Goal: Communication & Community: Answer question/provide support

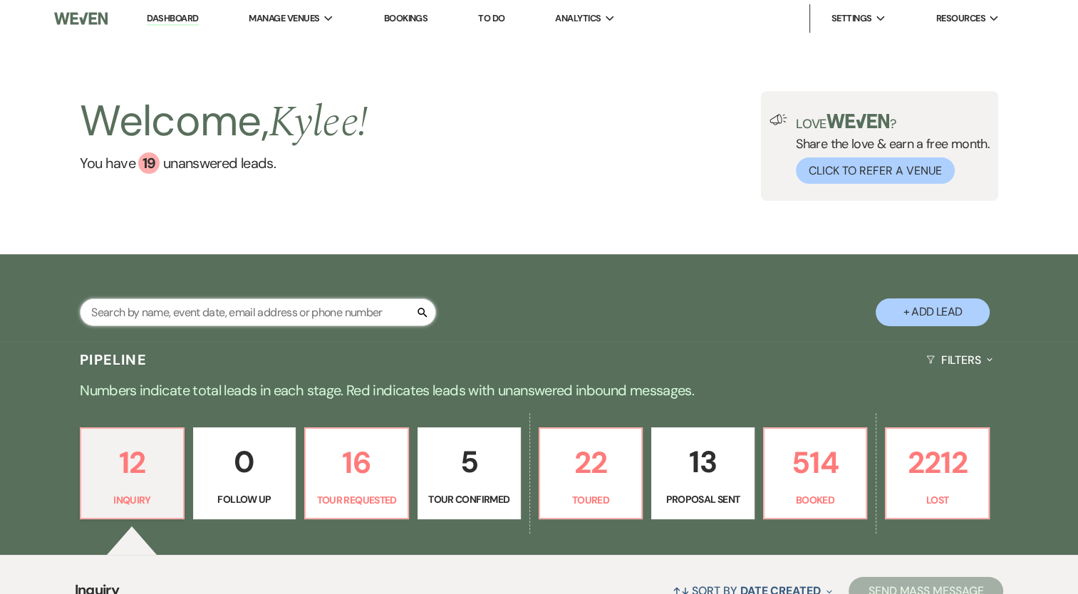
click at [228, 312] on input "text" at bounding box center [258, 313] width 356 height 28
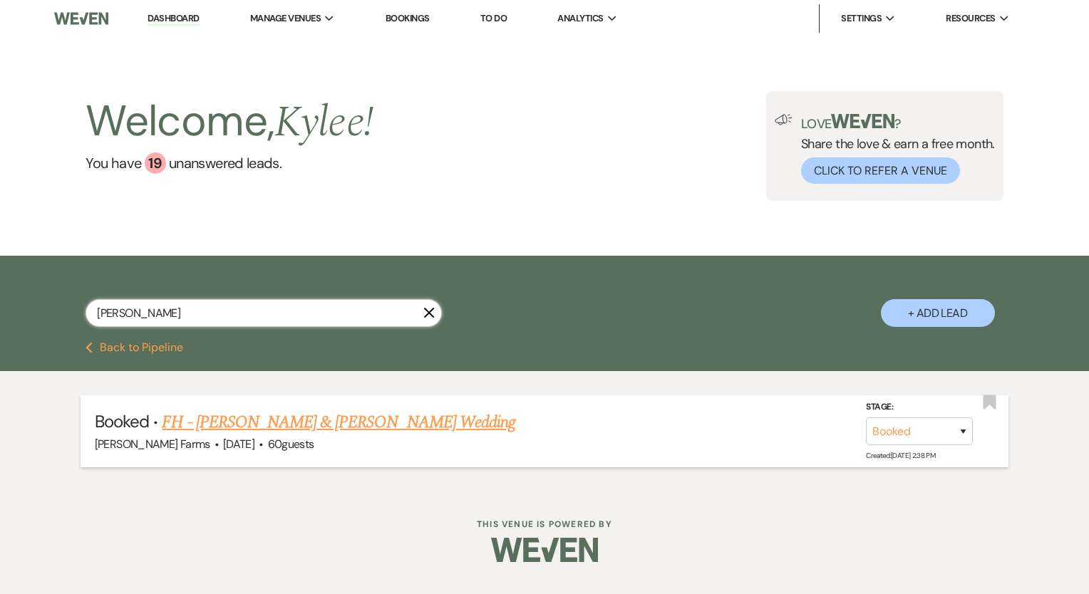
type input "[PERSON_NAME]"
click at [357, 418] on link "FH - [PERSON_NAME] & [PERSON_NAME] Wedding" at bounding box center [338, 423] width 353 height 26
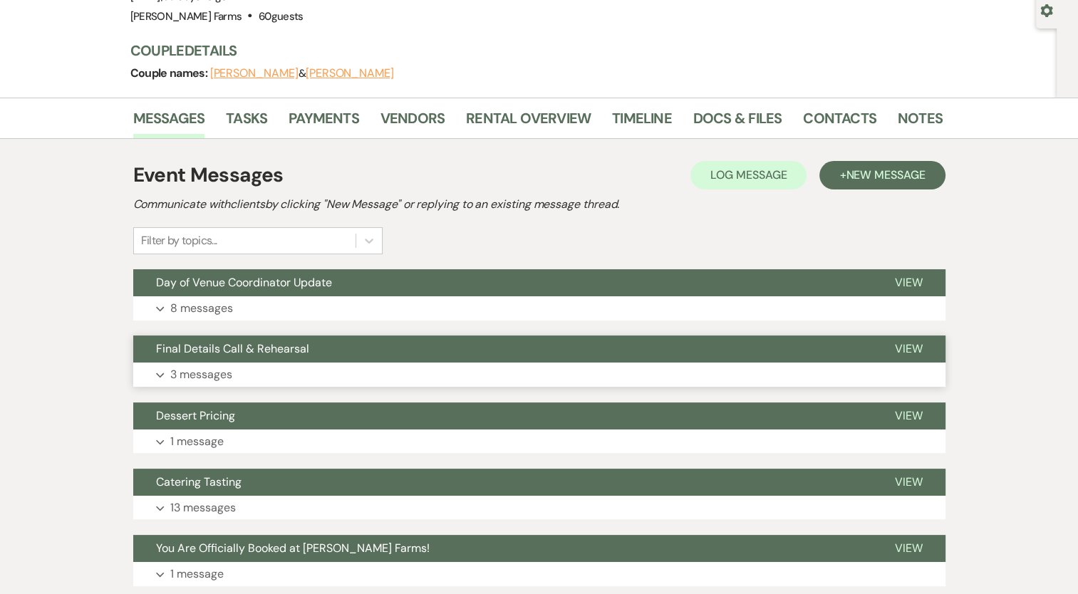
scroll to position [231, 0]
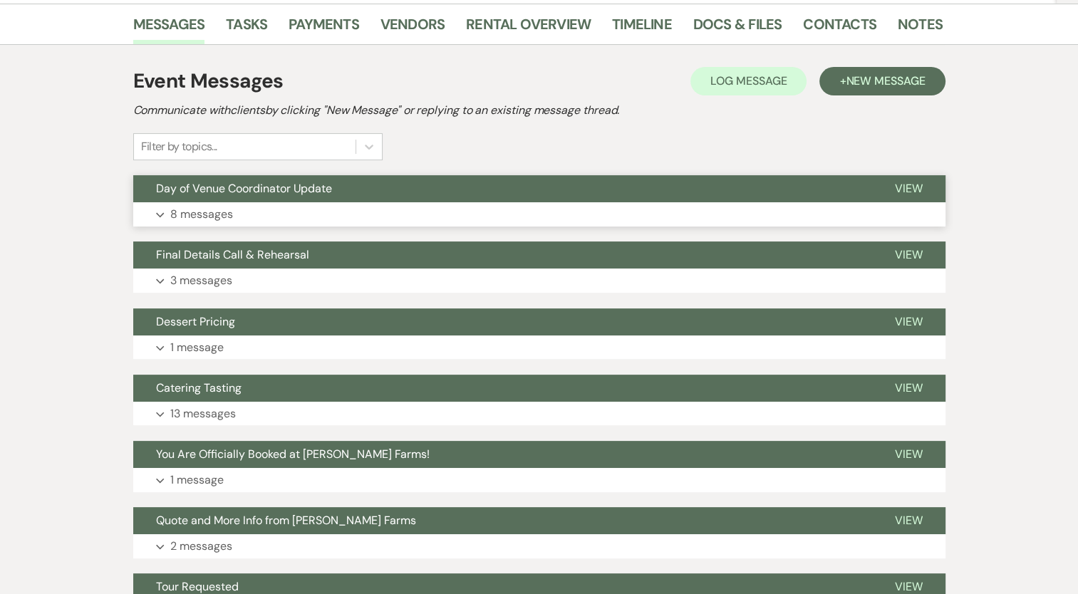
click at [217, 223] on button "Expand 8 messages" at bounding box center [539, 214] width 812 height 24
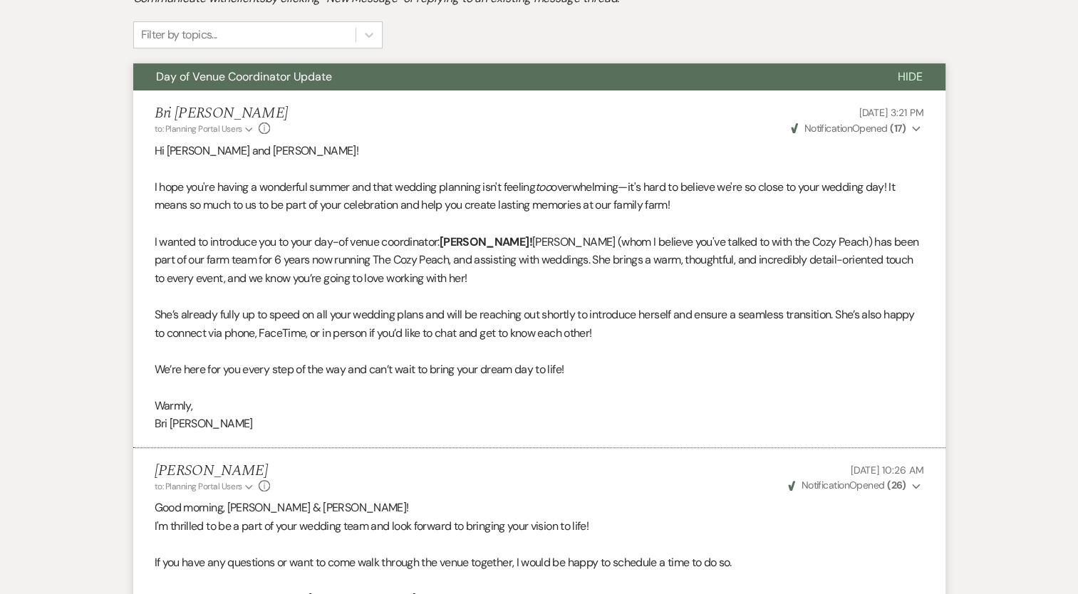
scroll to position [232, 0]
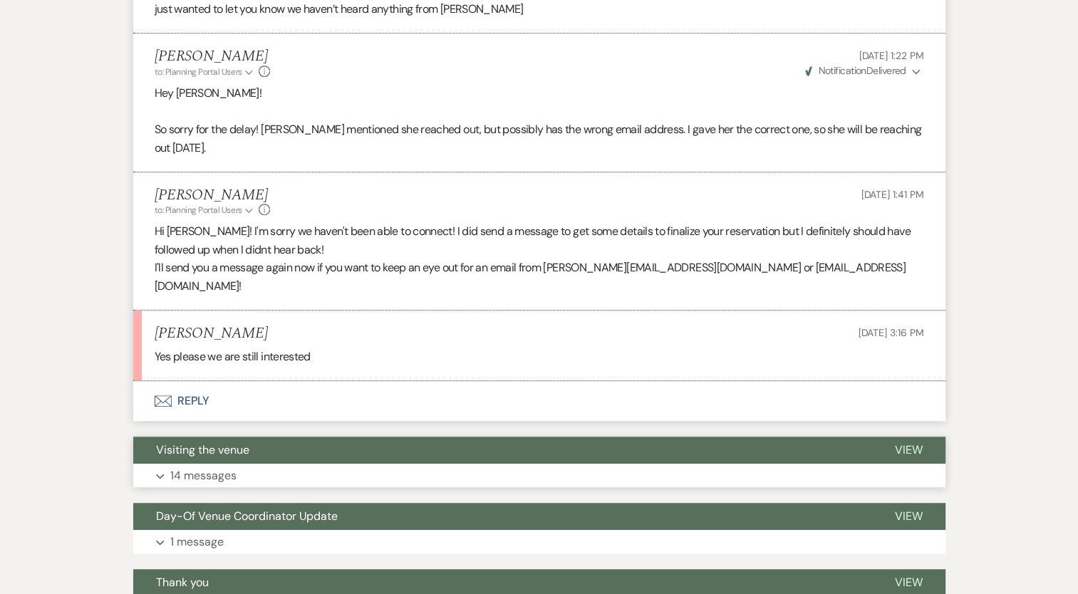
scroll to position [855, 0]
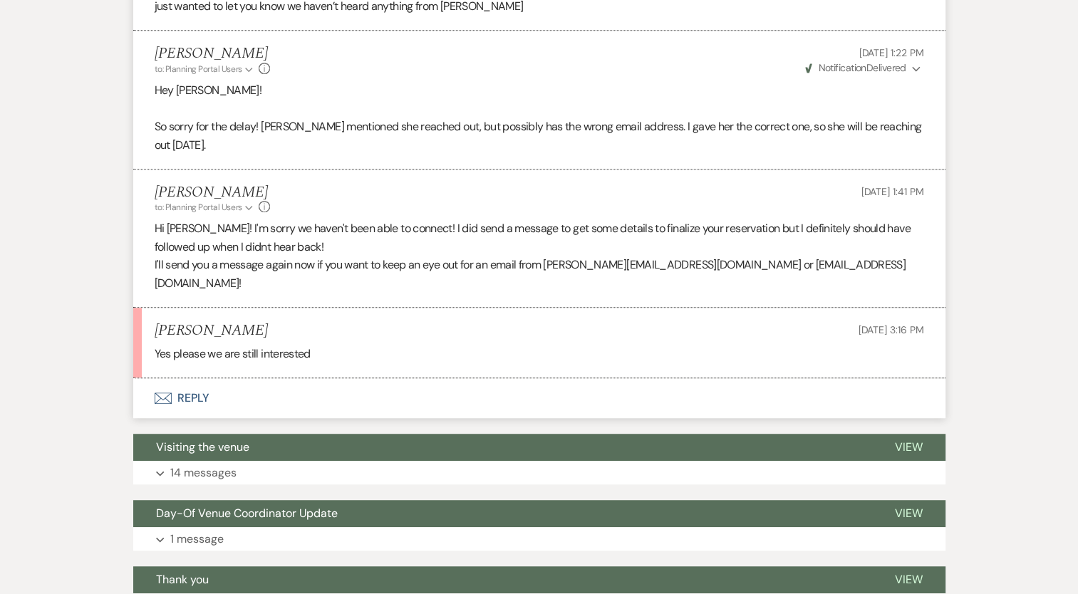
click at [198, 378] on button "Envelope Reply" at bounding box center [539, 398] width 812 height 40
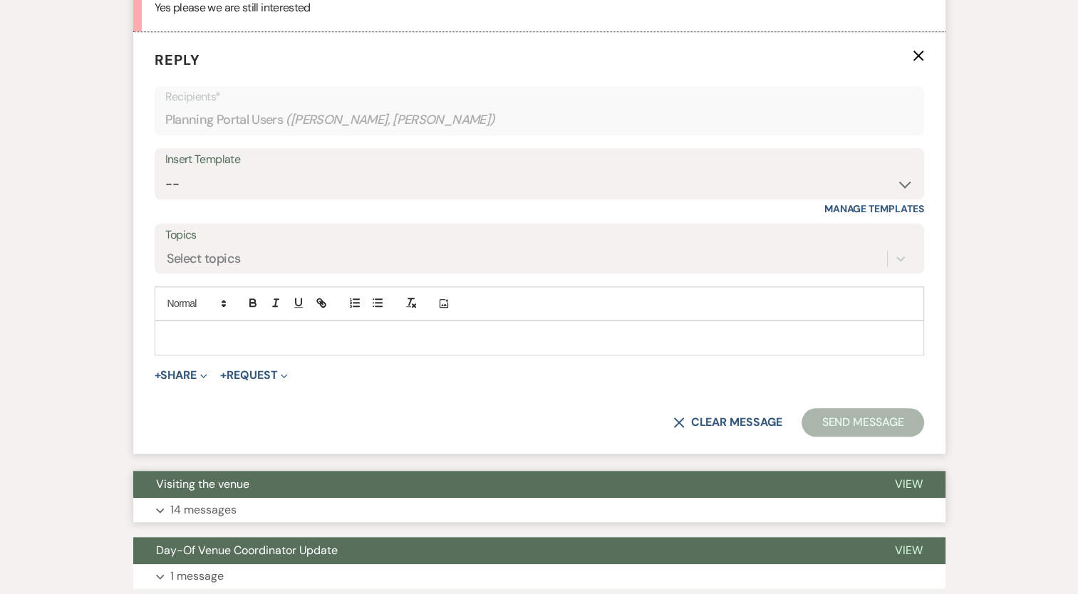
scroll to position [1211, 0]
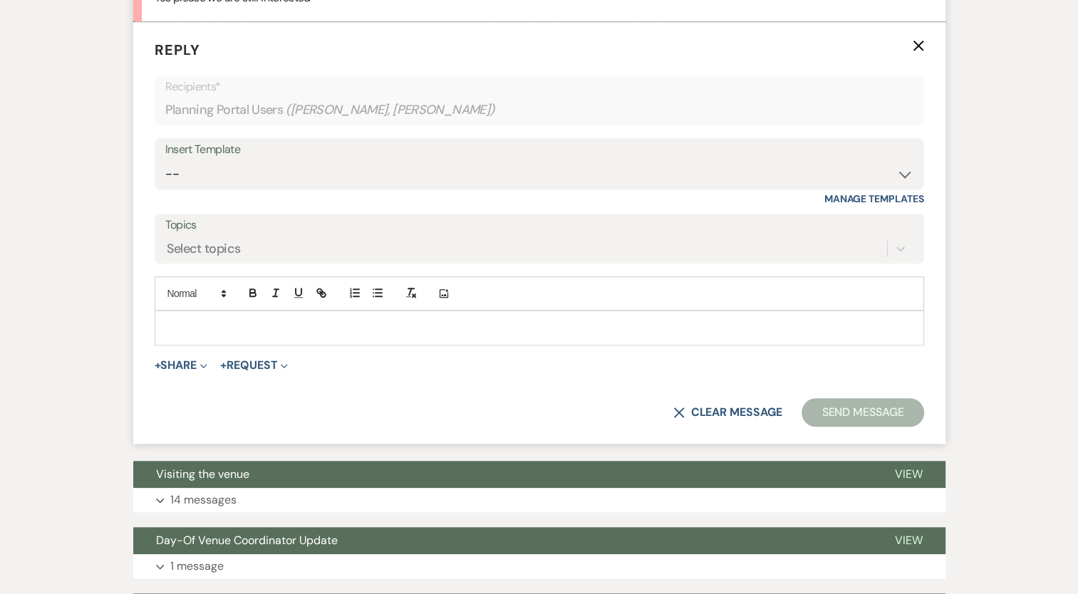
click at [285, 320] on p at bounding box center [539, 328] width 747 height 16
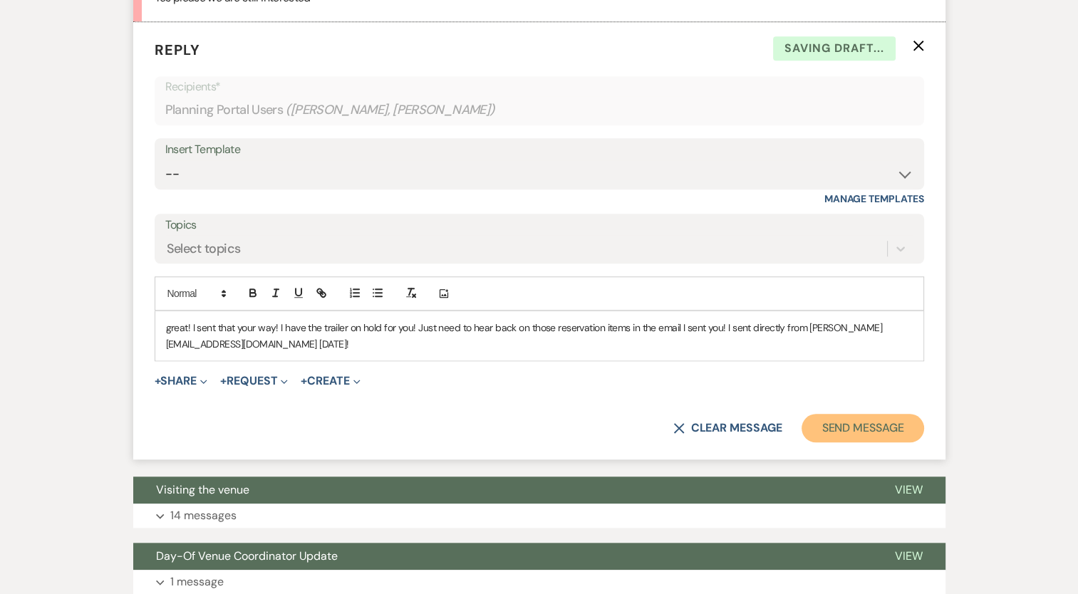
drag, startPoint x: 864, startPoint y: 389, endPoint x: 850, endPoint y: 391, distance: 13.7
click at [861, 414] on button "Send Message" at bounding box center [863, 428] width 122 height 28
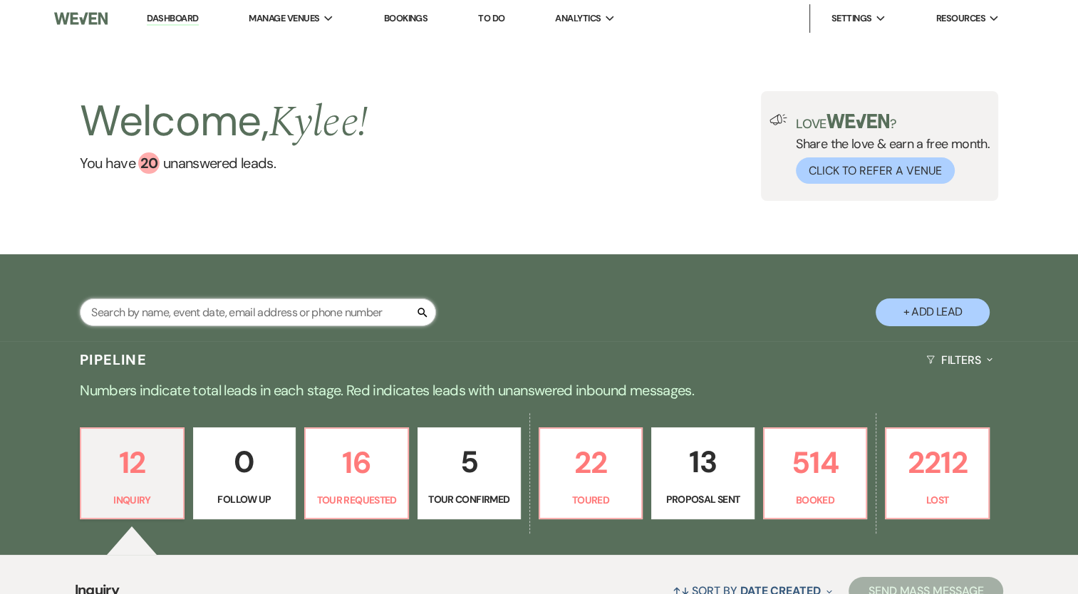
drag, startPoint x: 0, startPoint y: 0, endPoint x: 155, endPoint y: 306, distance: 343.5
click at [155, 306] on input "text" at bounding box center [258, 313] width 356 height 28
type input "[PERSON_NAME]"
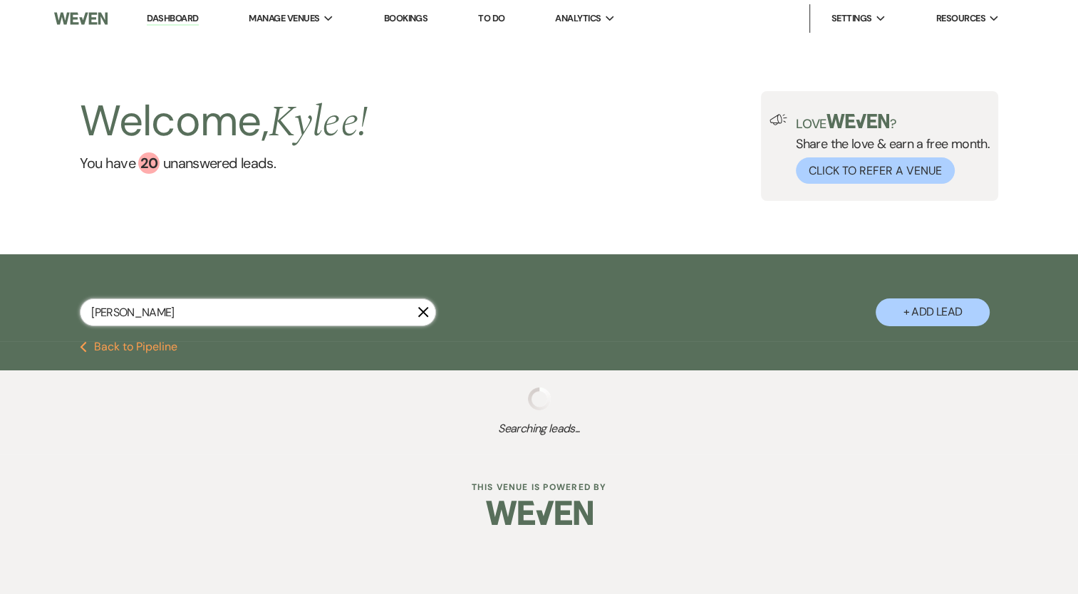
select select "8"
select select "5"
select select "8"
select select "5"
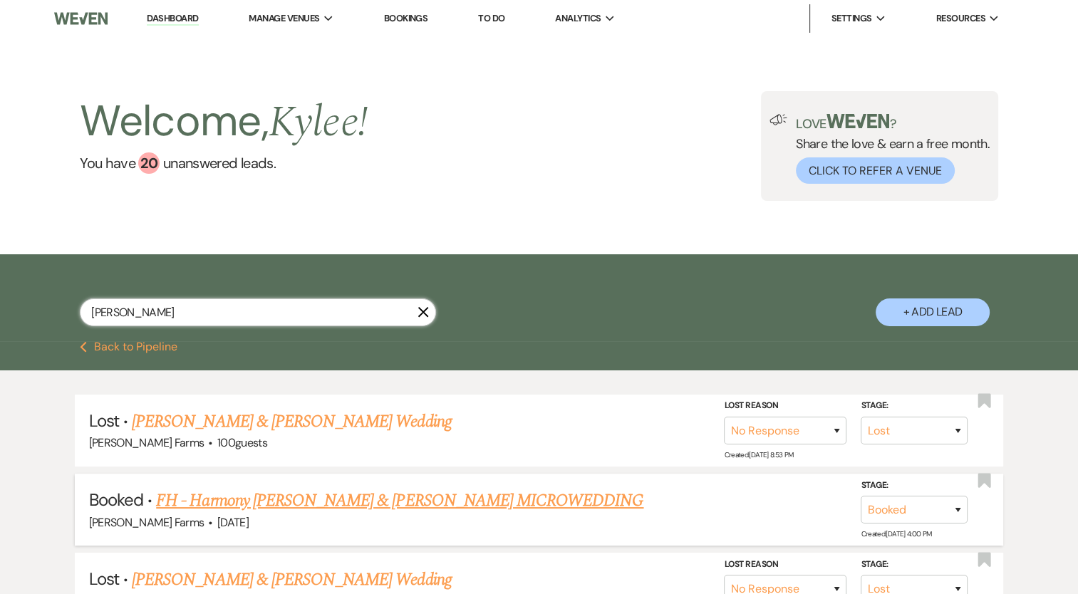
type input "harmon"
click at [274, 502] on link "FH - Harmony Begay & Cole Cox's MICROWEDDING" at bounding box center [399, 501] width 487 height 26
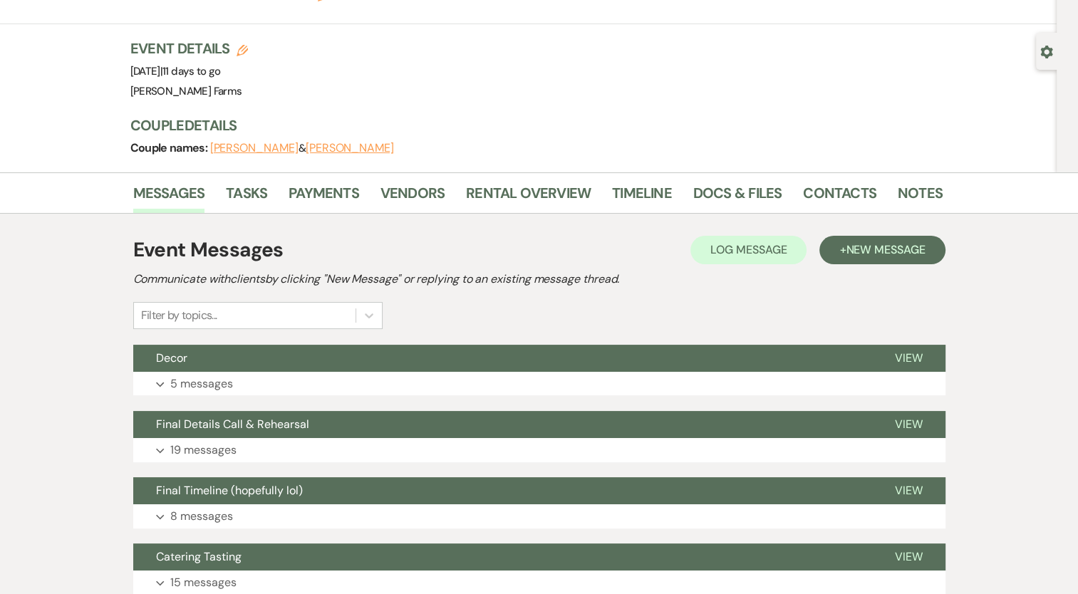
scroll to position [214, 0]
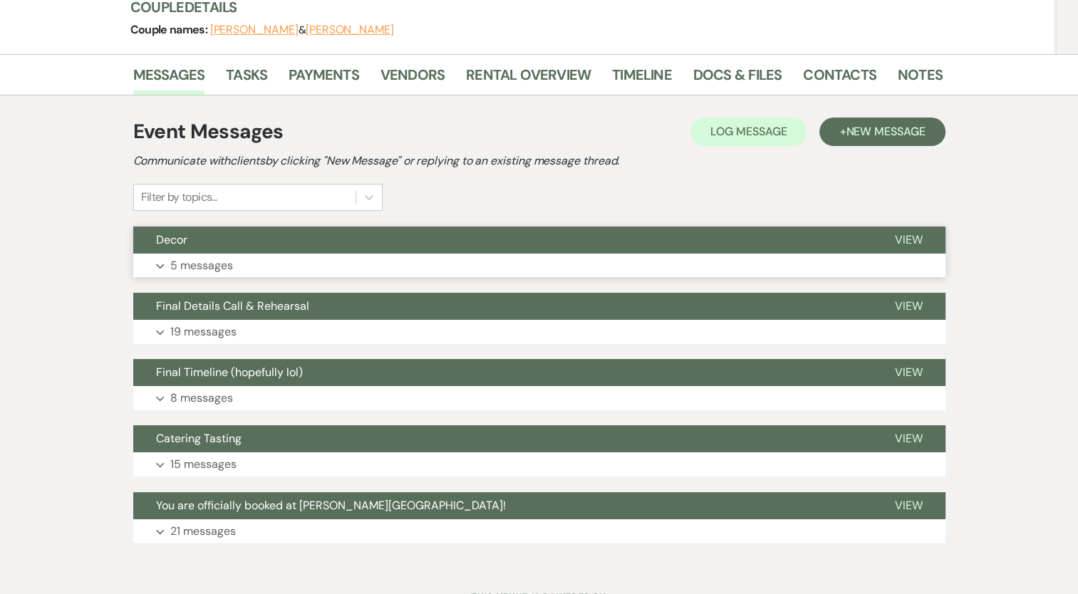
click at [187, 256] on p "5 messages" at bounding box center [201, 265] width 63 height 19
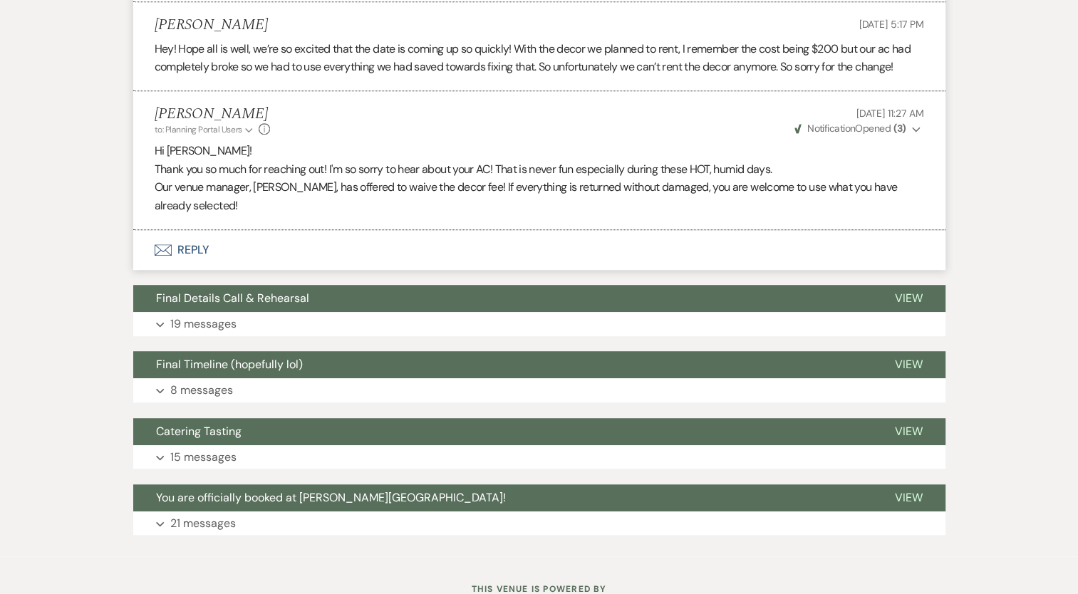
scroll to position [863, 0]
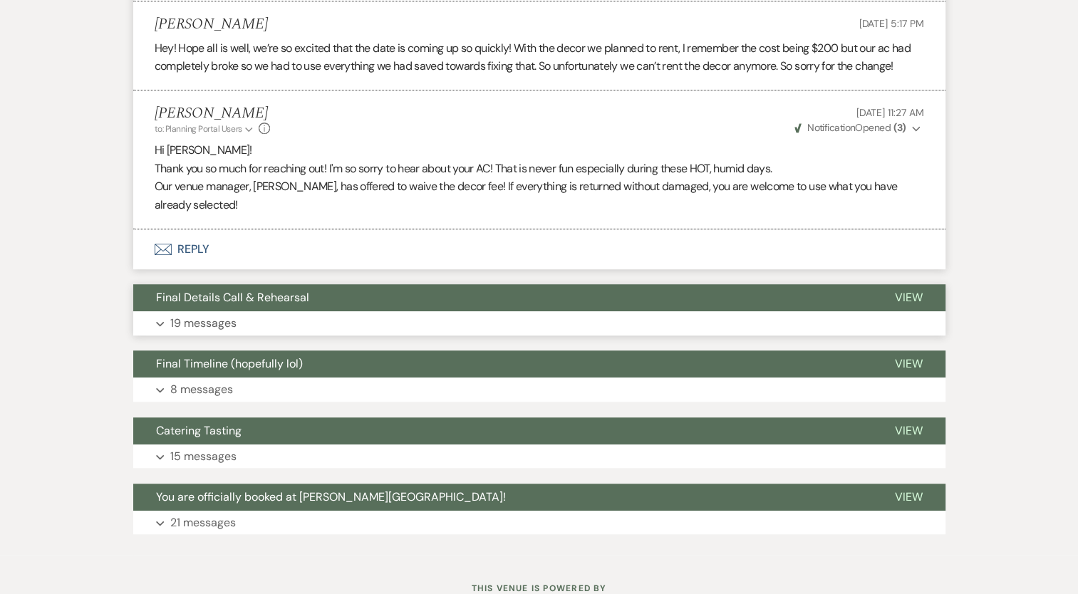
click at [205, 314] on p "19 messages" at bounding box center [203, 323] width 66 height 19
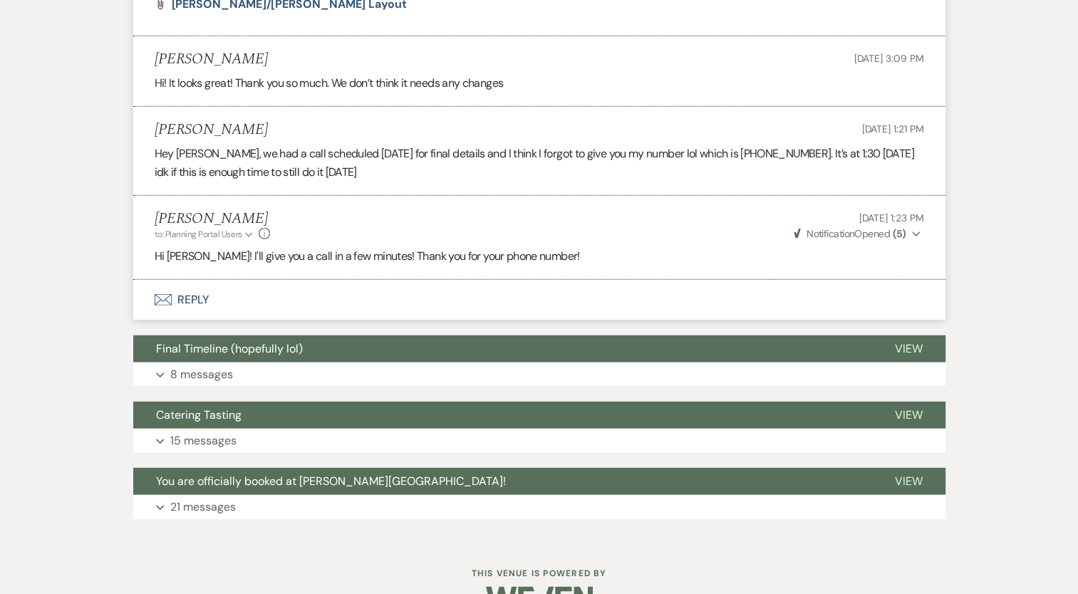
scroll to position [3568, 0]
drag, startPoint x: 52, startPoint y: 126, endPoint x: 66, endPoint y: 204, distance: 79.0
click at [358, 229] on li "Kylee Fox to: Planning Portal Users Expand Info Aug 28, 2025, 1:23 PM Weven Che…" at bounding box center [539, 238] width 812 height 84
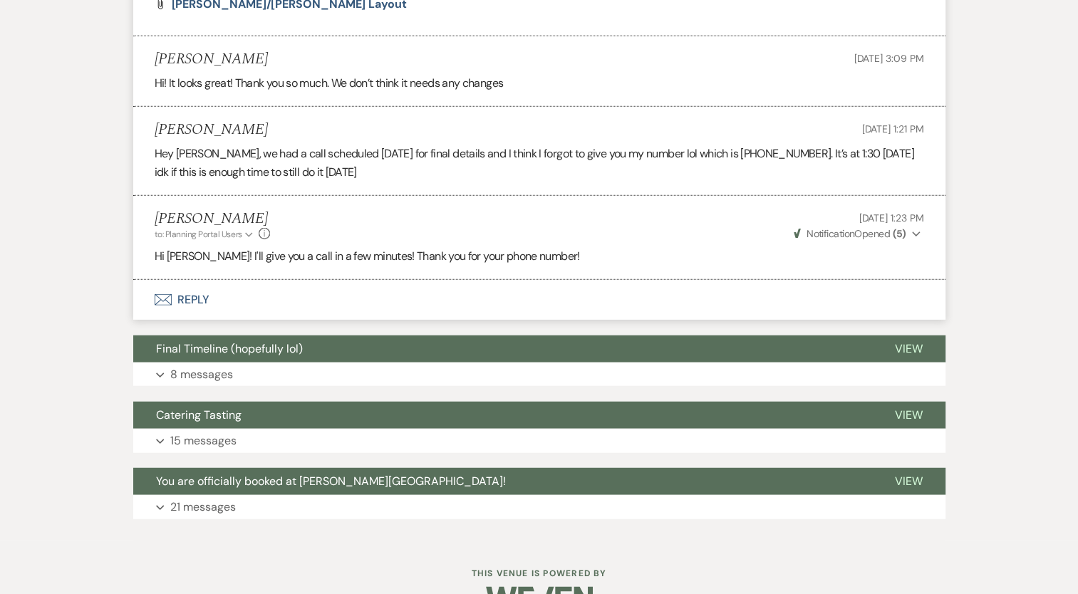
click at [358, 247] on p "Hi Harmony! I'll give you a call in a few minutes! Thank you for your phone num…" at bounding box center [539, 256] width 769 height 19
drag, startPoint x: 358, startPoint y: 224, endPoint x: 471, endPoint y: 221, distance: 112.6
click at [471, 247] on p "Hi Harmony! I'll give you a call in a few minutes! Thank you for your phone num…" at bounding box center [539, 256] width 769 height 19
drag, startPoint x: 547, startPoint y: 218, endPoint x: 143, endPoint y: 215, distance: 404.0
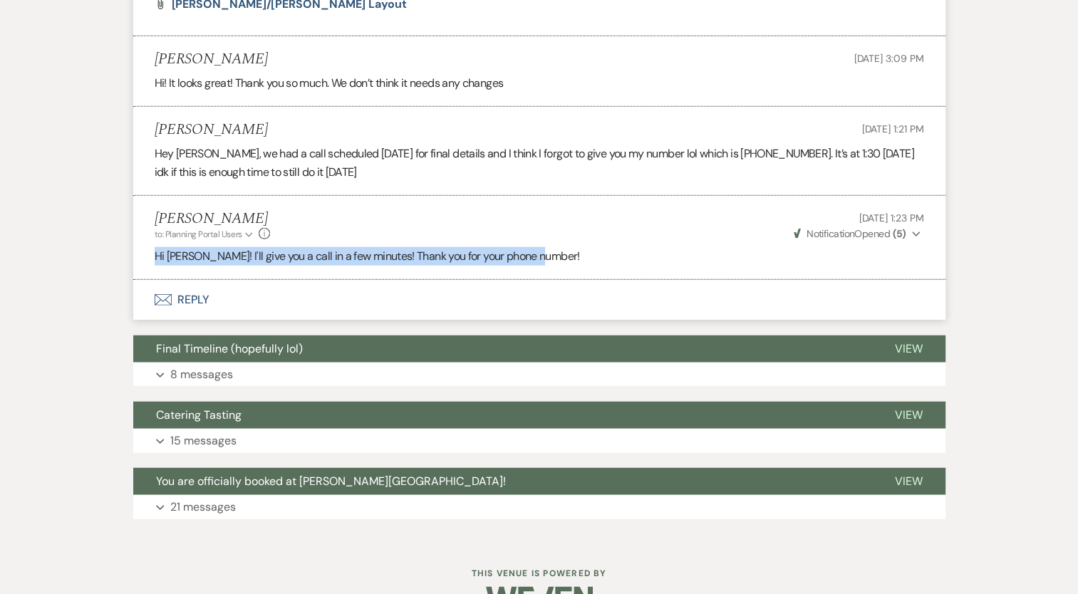
click at [143, 215] on li "Kylee Fox to: Planning Portal Users Expand Info Aug 28, 2025, 1:23 PM Weven Che…" at bounding box center [539, 238] width 812 height 84
drag, startPoint x: 143, startPoint y: 215, endPoint x: 245, endPoint y: 219, distance: 102.0
click at [204, 247] on p "Hi Harmony! I'll give you a call in a few minutes! Thank you for your phone num…" at bounding box center [539, 256] width 769 height 19
click at [370, 247] on p "Hi Harmony! I'll give you a call in a few minutes! Thank you for your phone num…" at bounding box center [539, 256] width 769 height 19
drag, startPoint x: 546, startPoint y: 219, endPoint x: 140, endPoint y: 213, distance: 406.2
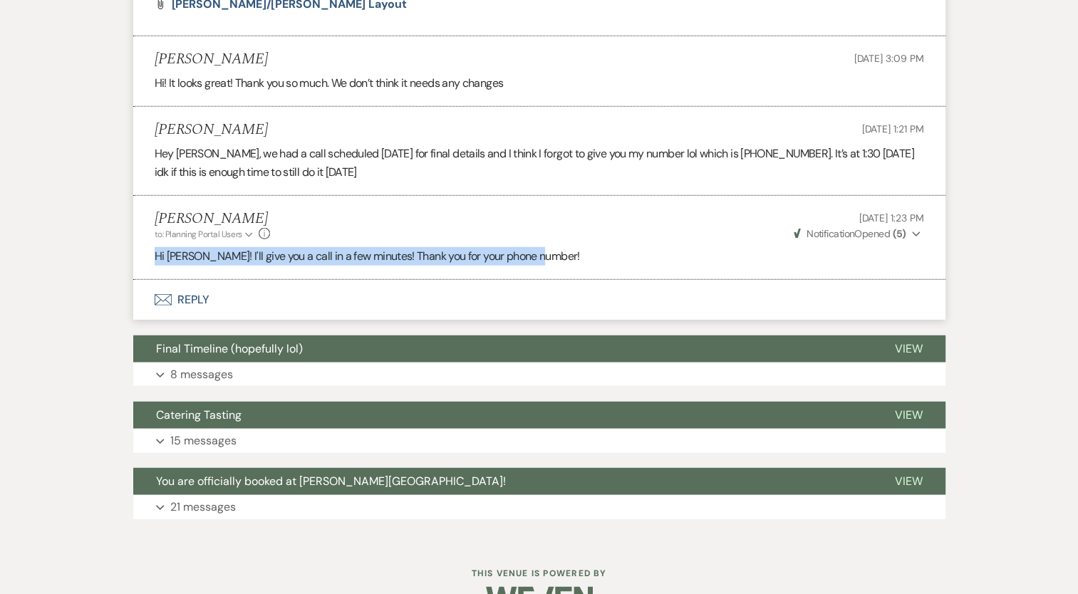
click at [140, 213] on li "Kylee Fox to: Planning Portal Users Expand Info Aug 28, 2025, 1:23 PM Weven Che…" at bounding box center [539, 238] width 812 height 84
click at [214, 247] on p "Hi Harmony! I'll give you a call in a few minutes! Thank you for your phone num…" at bounding box center [539, 256] width 769 height 19
click at [420, 247] on p "Hi Harmony! I'll give you a call in a few minutes! Thank you for your phone num…" at bounding box center [539, 256] width 769 height 19
click at [533, 247] on p "Hi Harmony! I'll give you a call in a few minutes! Thank you for your phone num…" at bounding box center [539, 256] width 769 height 19
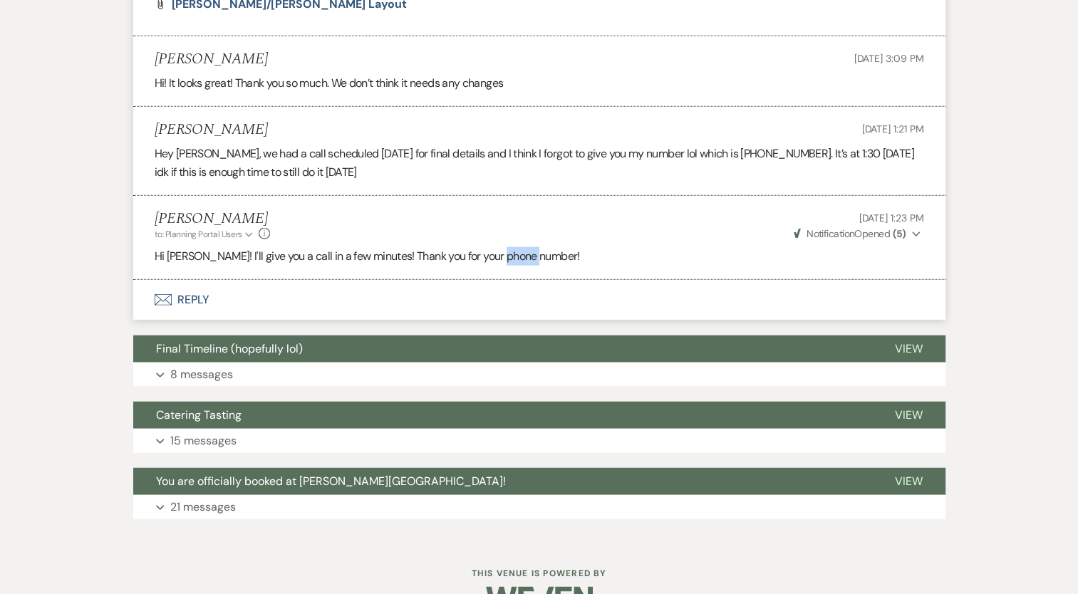
click at [533, 247] on p "Hi Harmony! I'll give you a call in a few minutes! Thank you for your phone num…" at bounding box center [539, 256] width 769 height 19
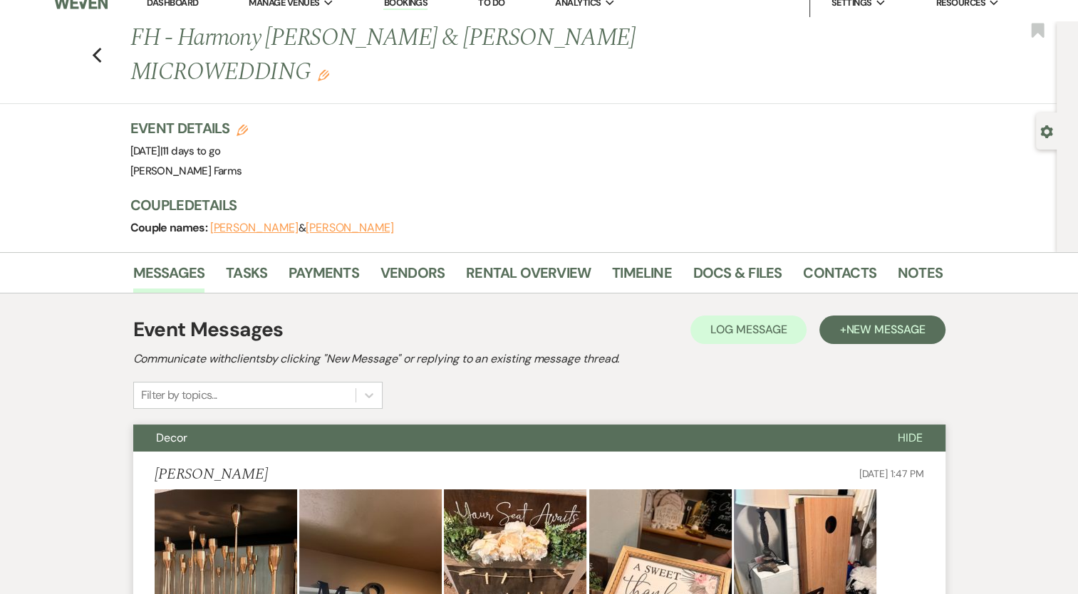
scroll to position [0, 0]
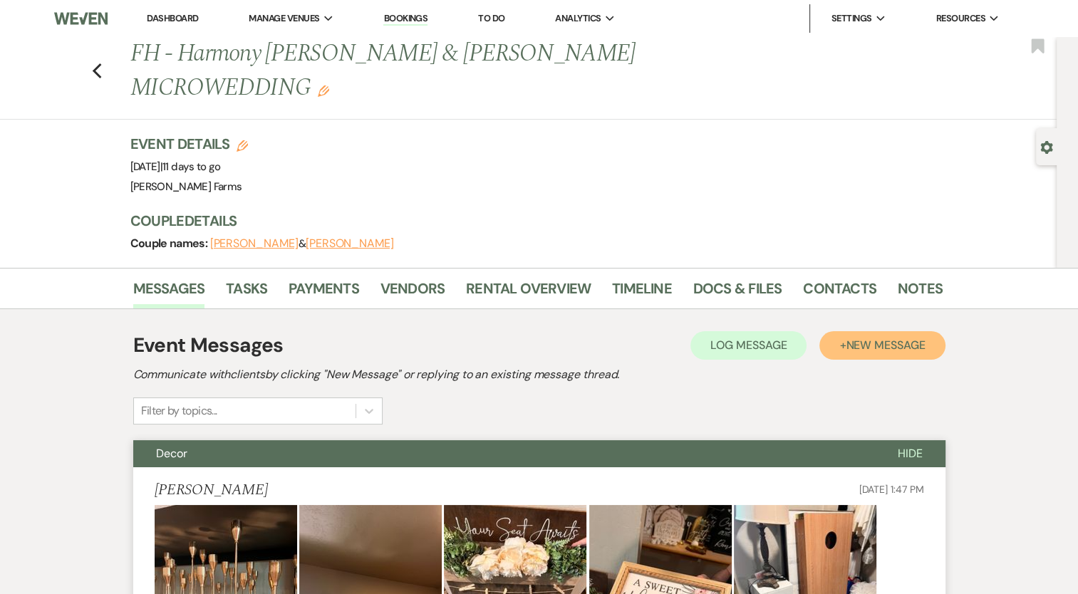
click at [906, 338] on span "New Message" at bounding box center [885, 345] width 79 height 15
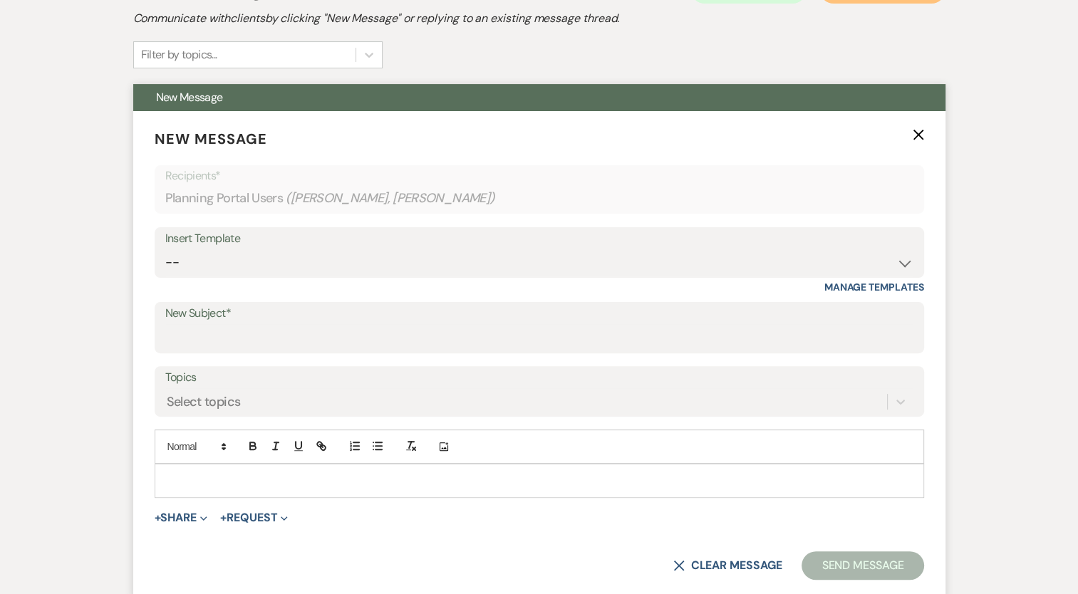
scroll to position [427, 0]
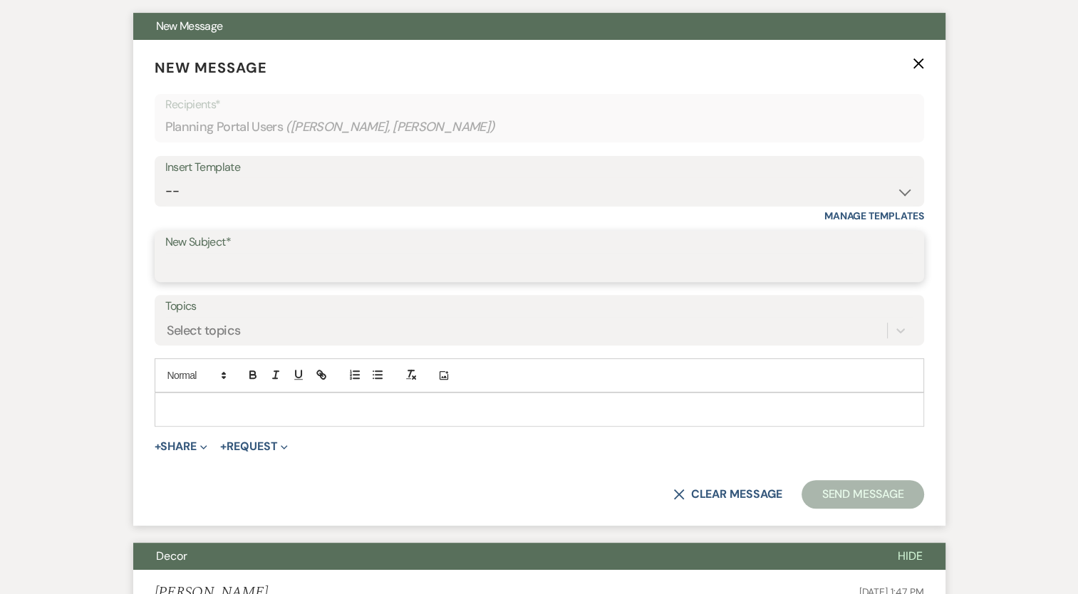
click at [279, 253] on input "New Subject*" at bounding box center [539, 267] width 748 height 28
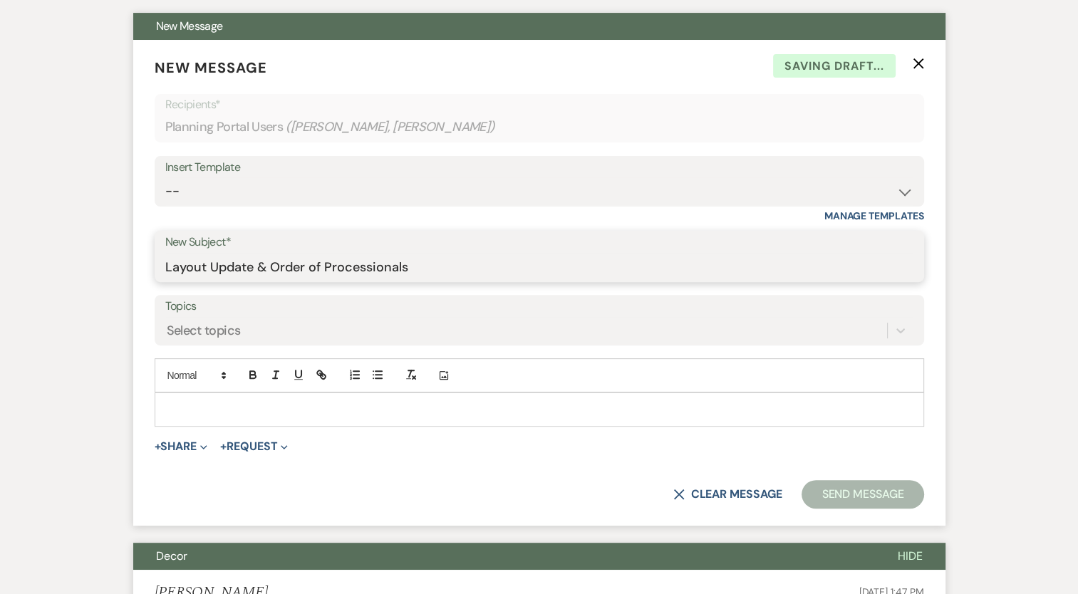
type input "Layout Update & Order of Processionals"
click at [176, 402] on p at bounding box center [539, 410] width 747 height 16
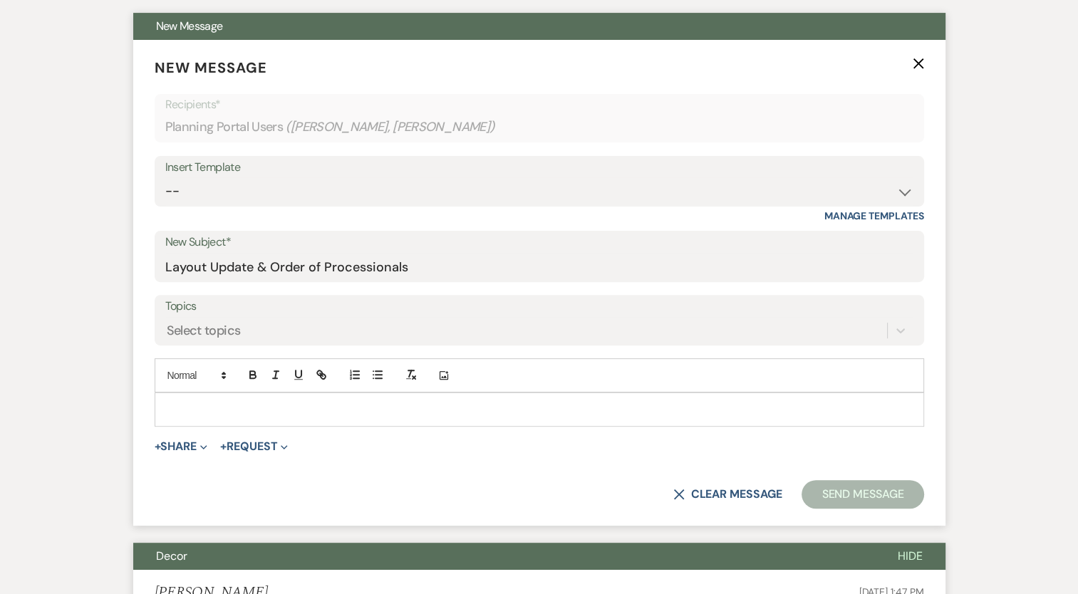
click at [180, 402] on p at bounding box center [539, 410] width 747 height 16
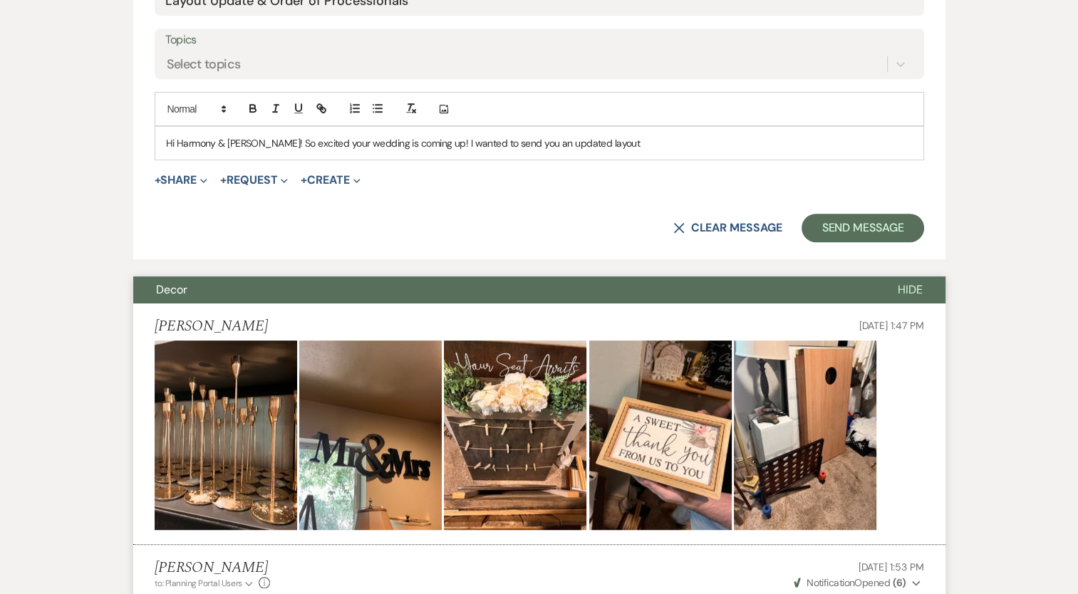
scroll to position [712, 0]
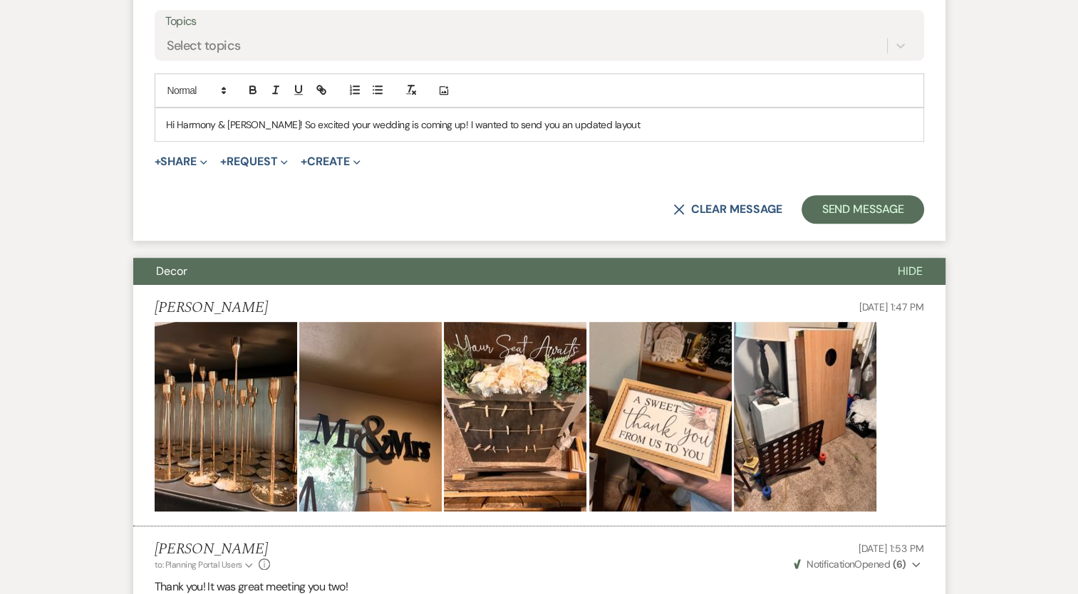
click at [608, 117] on p "Hi Harmony & Cole! So excited your wedding is coming up! I wanted to send you a…" at bounding box center [539, 125] width 747 height 16
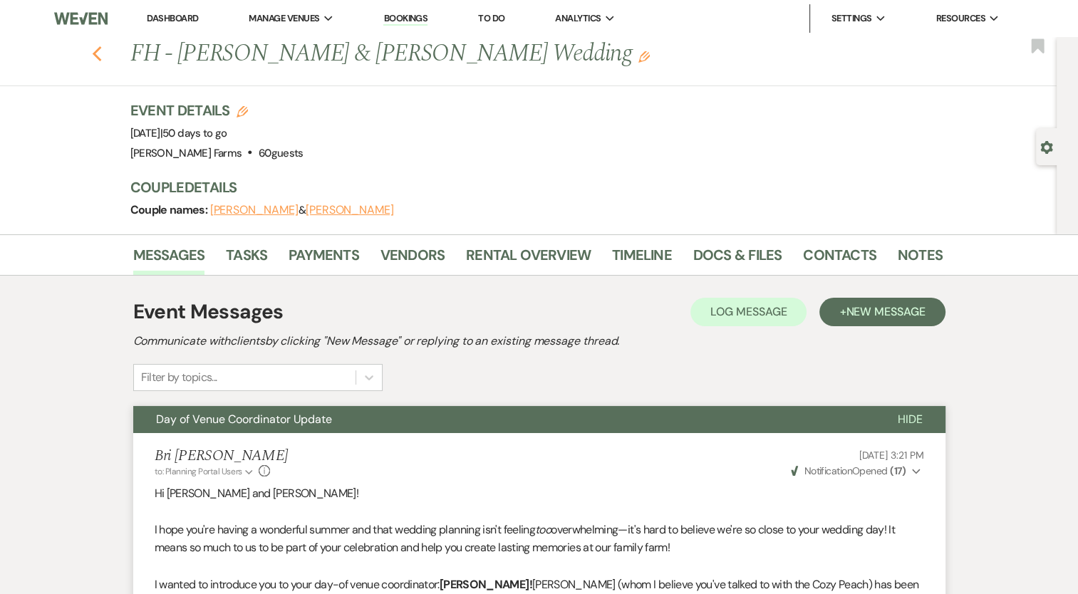
click at [103, 61] on icon "Previous" at bounding box center [97, 54] width 11 height 17
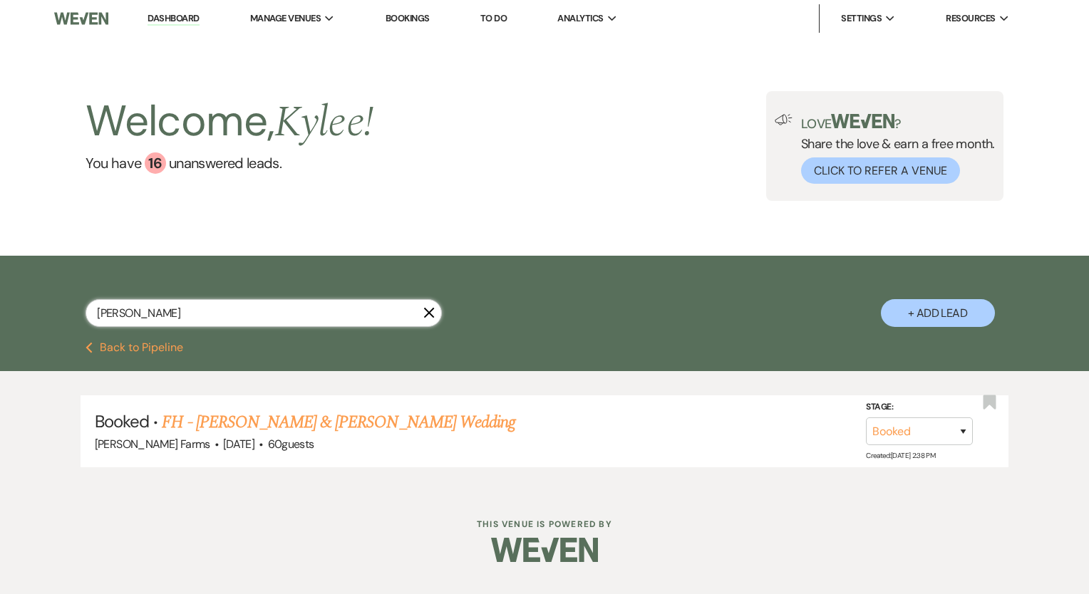
click at [184, 318] on input "[PERSON_NAME]" at bounding box center [263, 313] width 356 height 28
type input "jenny"
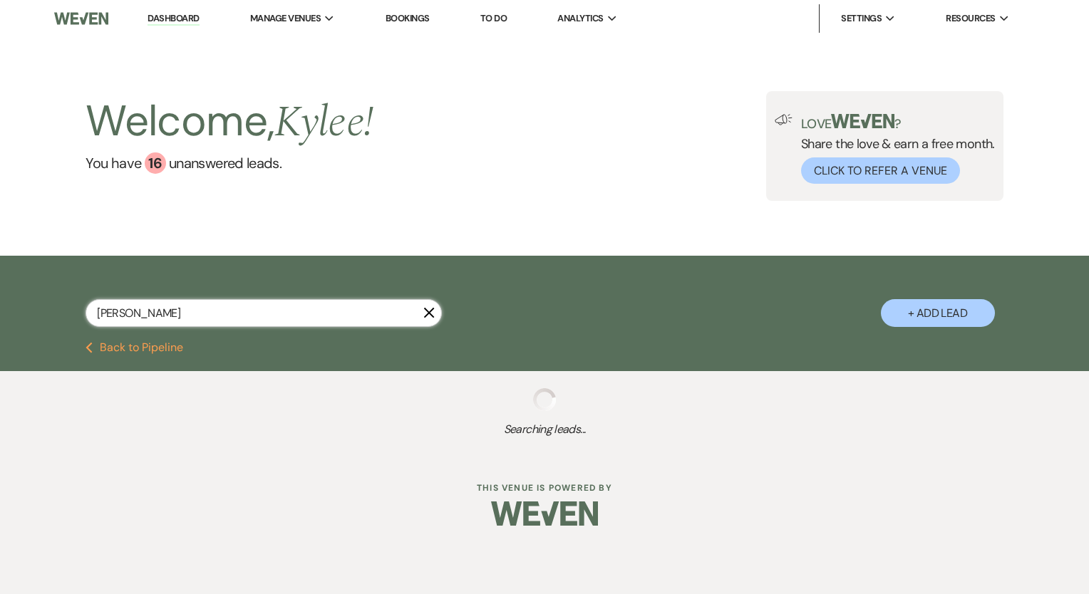
select select "8"
select select "5"
select select "8"
select select "5"
select select "8"
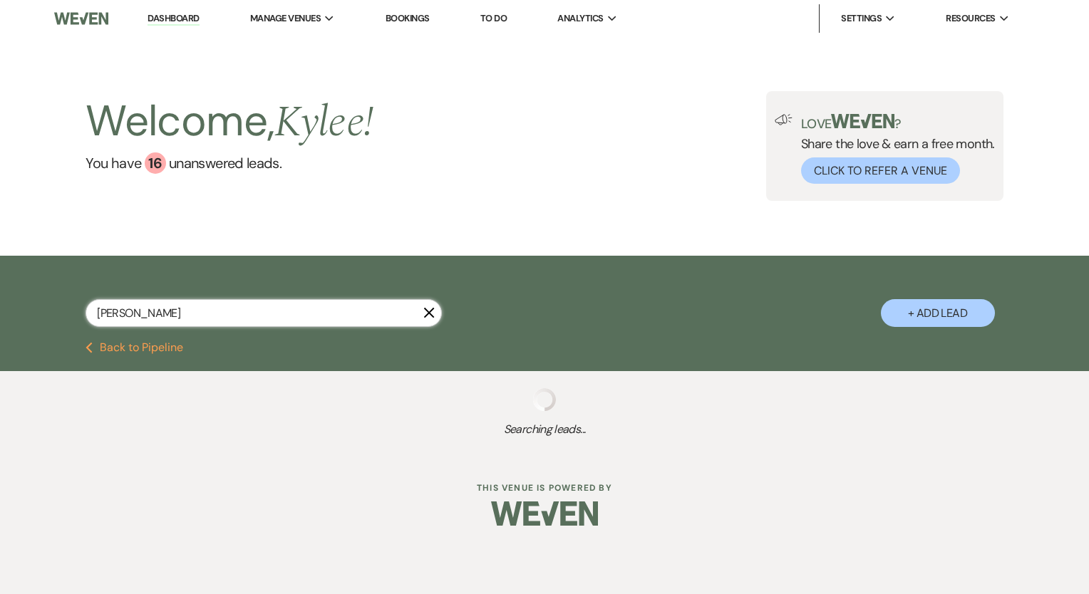
select select "8"
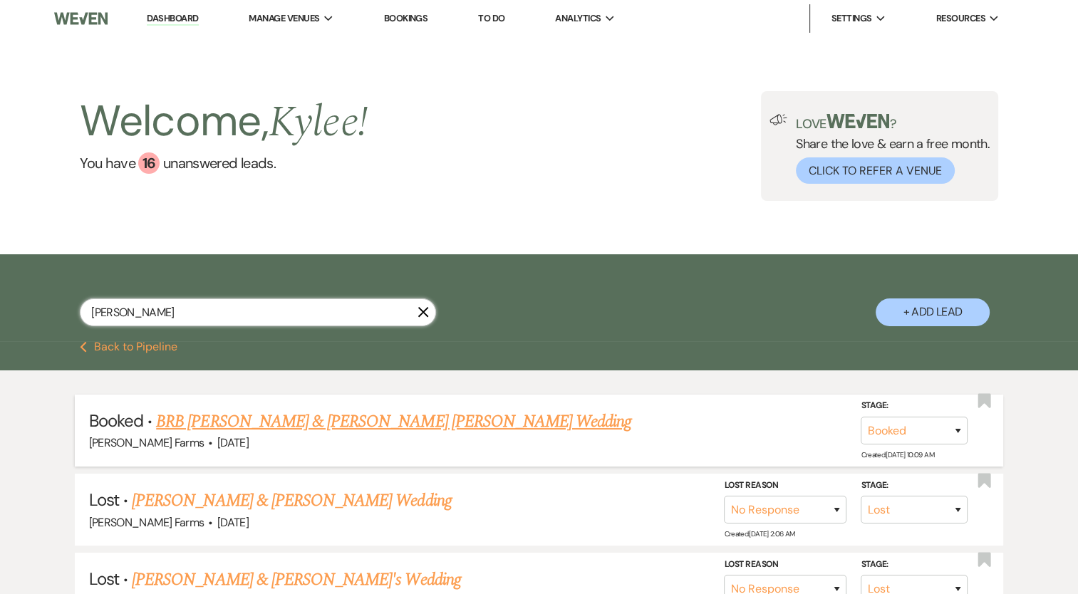
type input "jenny"
click at [349, 427] on link "BRB Grace Komenda & Cooper Schnepf's Wedding" at bounding box center [393, 422] width 475 height 26
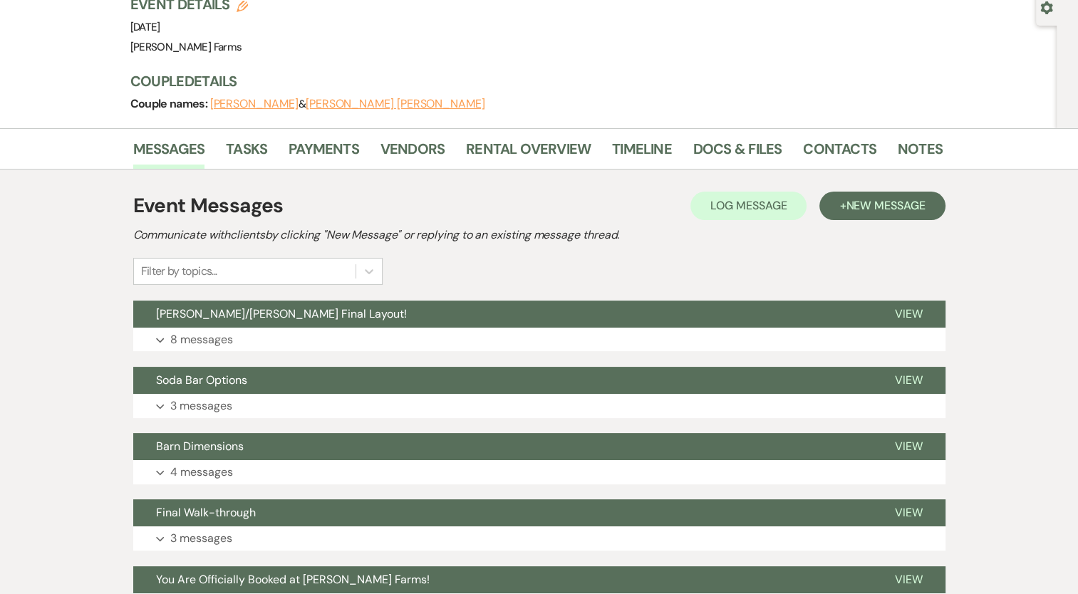
scroll to position [142, 0]
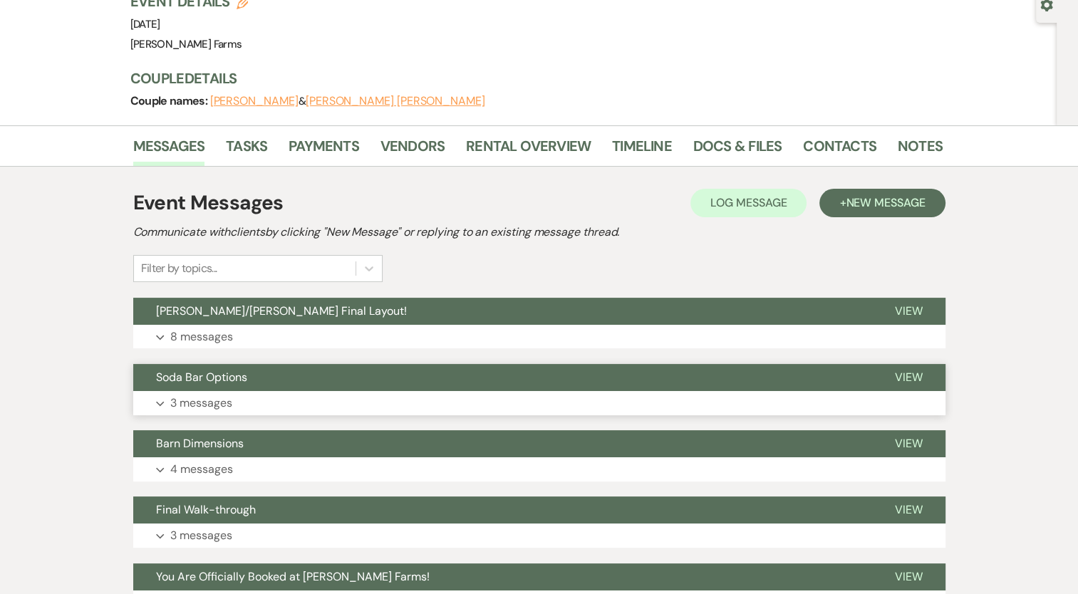
click at [204, 394] on p "3 messages" at bounding box center [201, 403] width 62 height 19
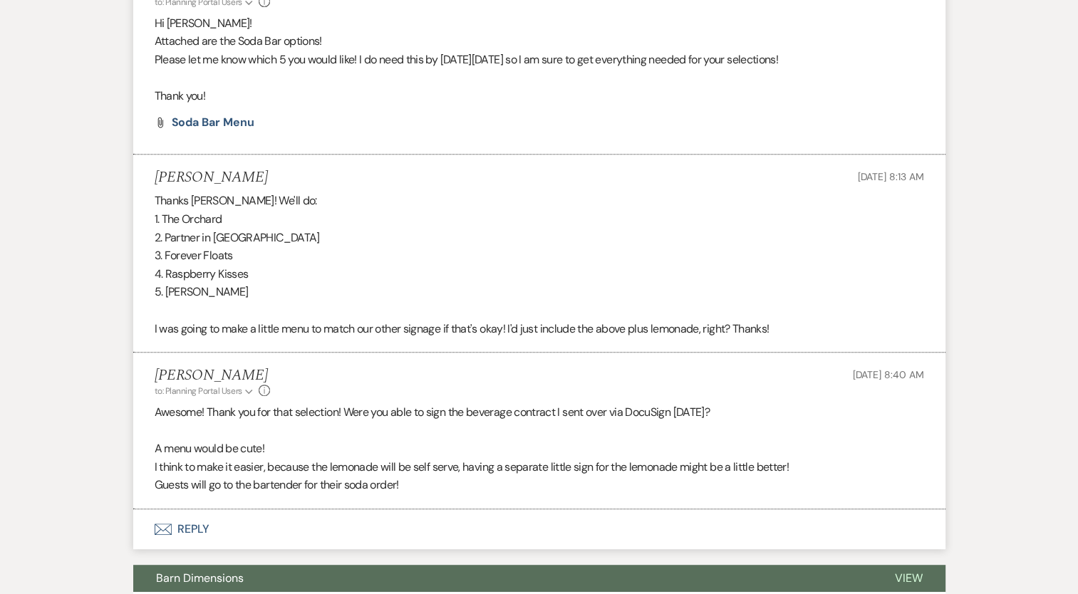
scroll to position [570, 0]
